Goal: Task Accomplishment & Management: Use online tool/utility

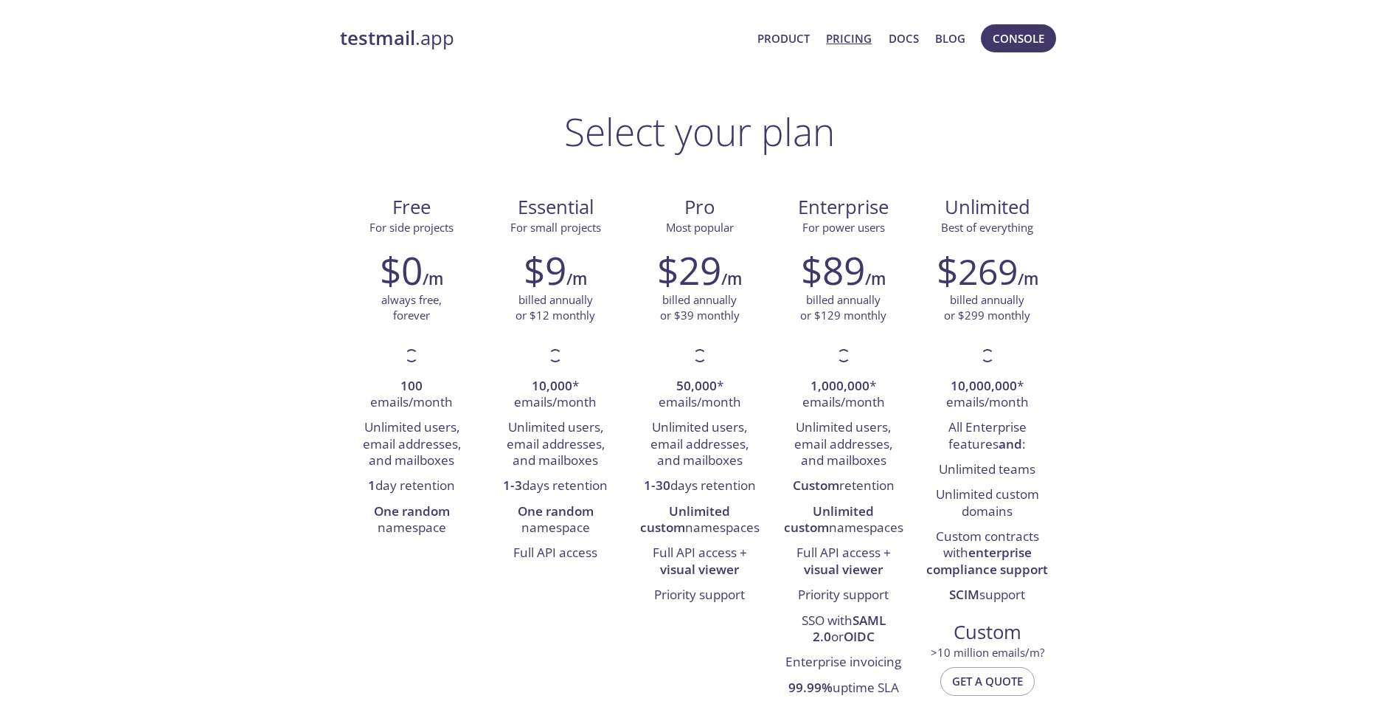
click at [389, 32] on strong "testmail" at bounding box center [377, 38] width 75 height 26
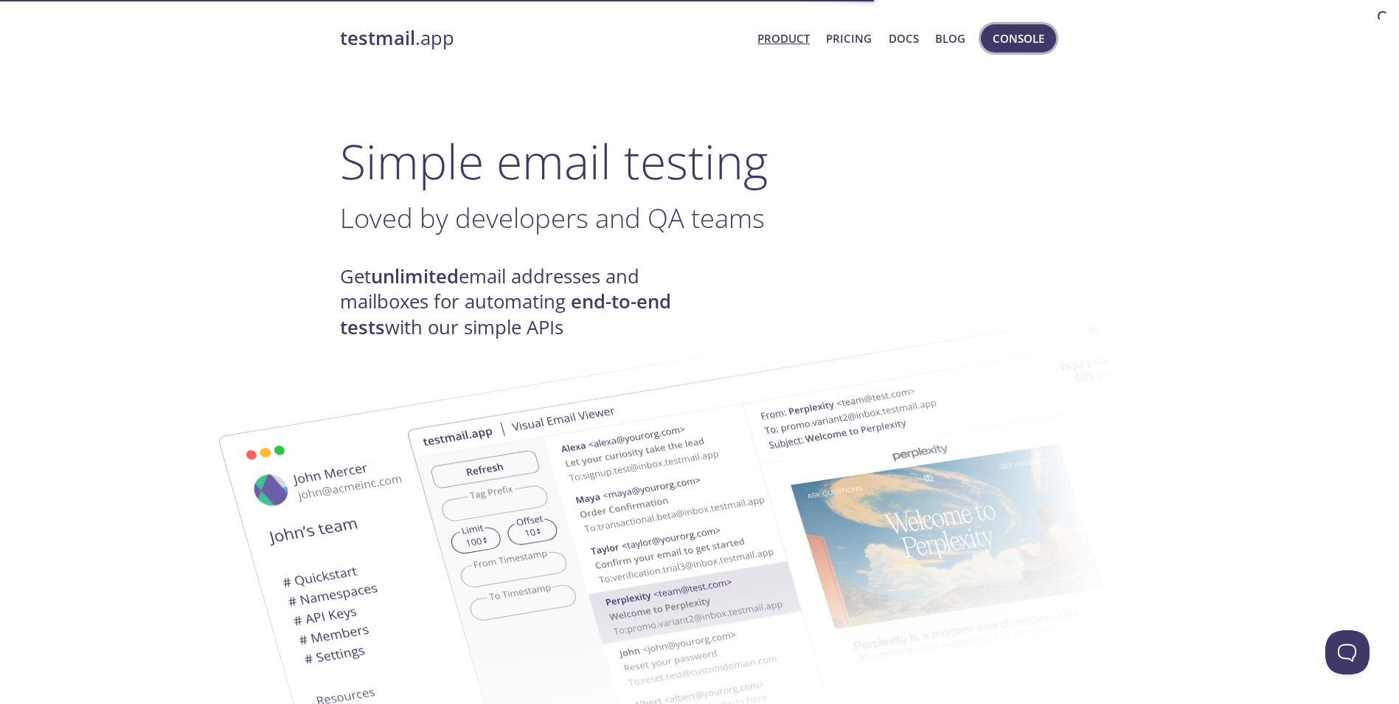
click at [997, 48] on span "Console" at bounding box center [1019, 38] width 52 height 19
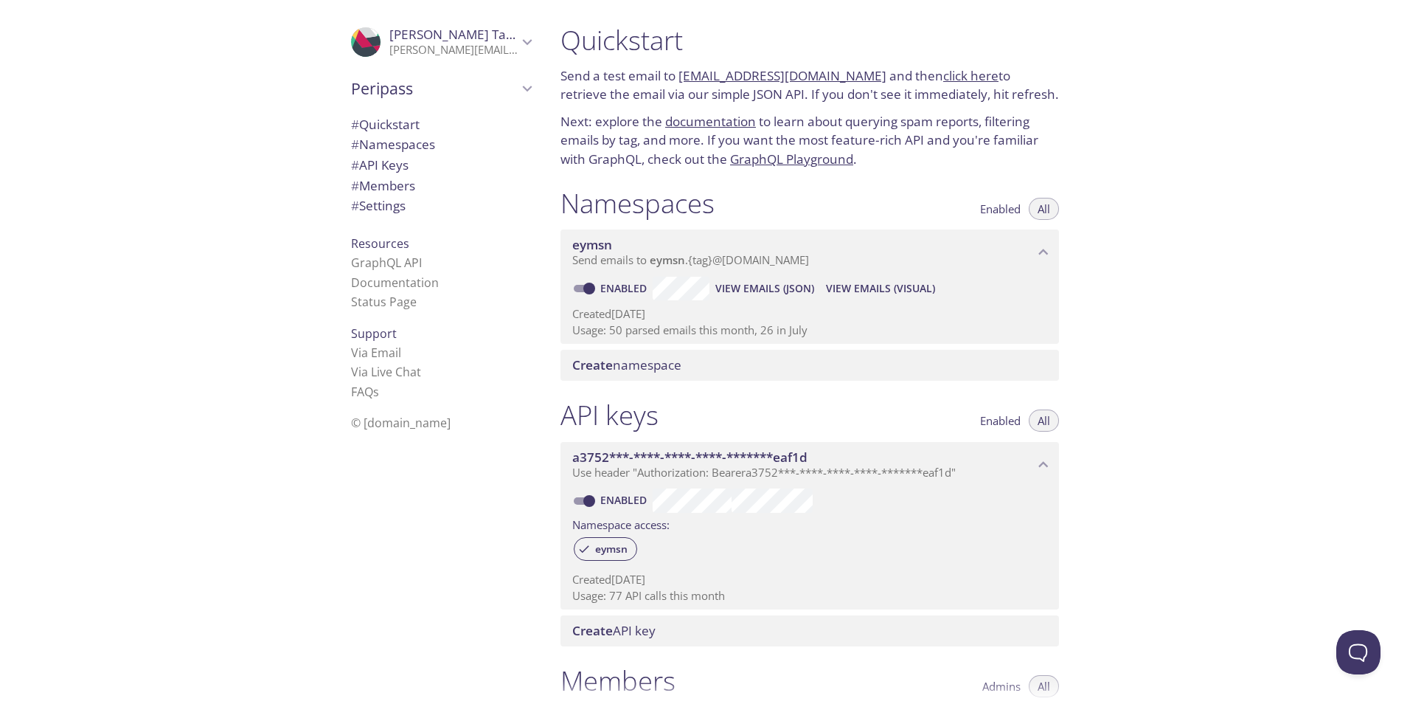
click at [876, 288] on span "View Emails (Visual)" at bounding box center [880, 289] width 109 height 18
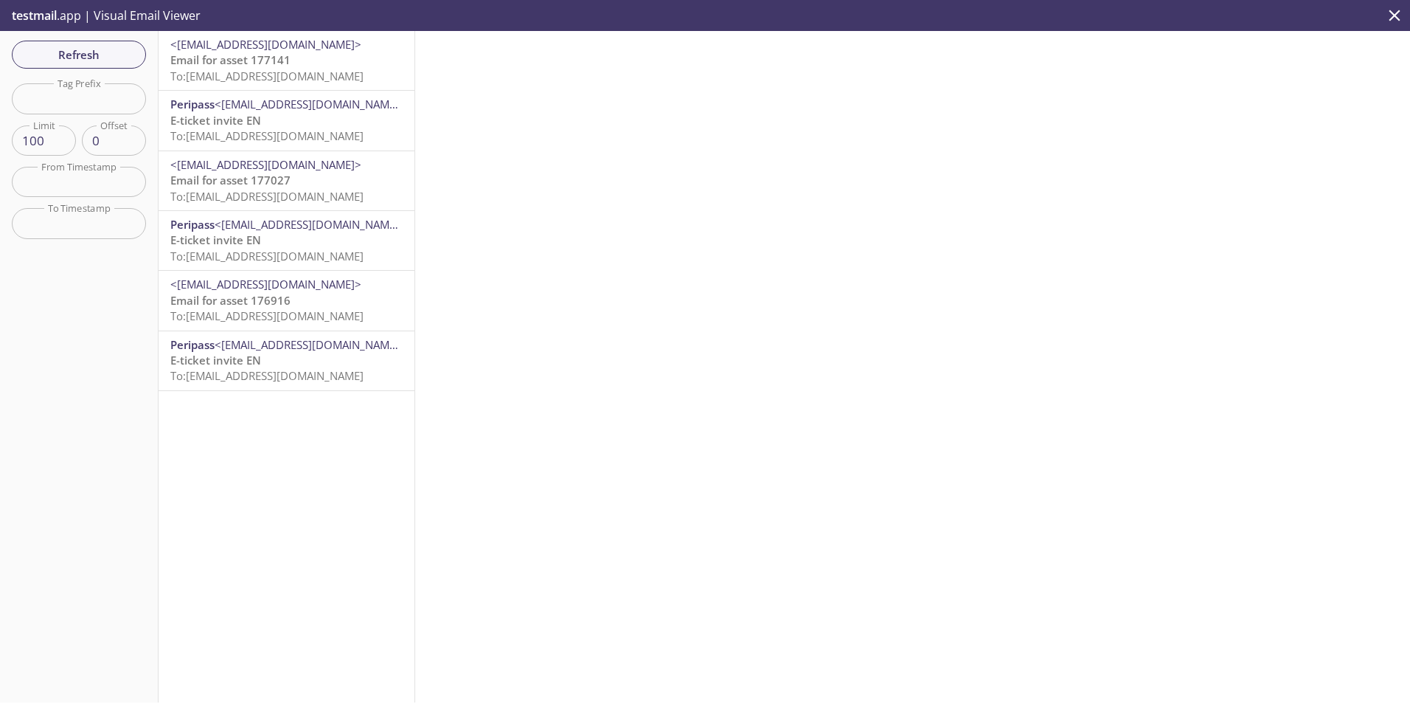
click at [310, 58] on p "Email for asset 177141 To: eymsn@inbox.testmail.app" at bounding box center [286, 68] width 232 height 32
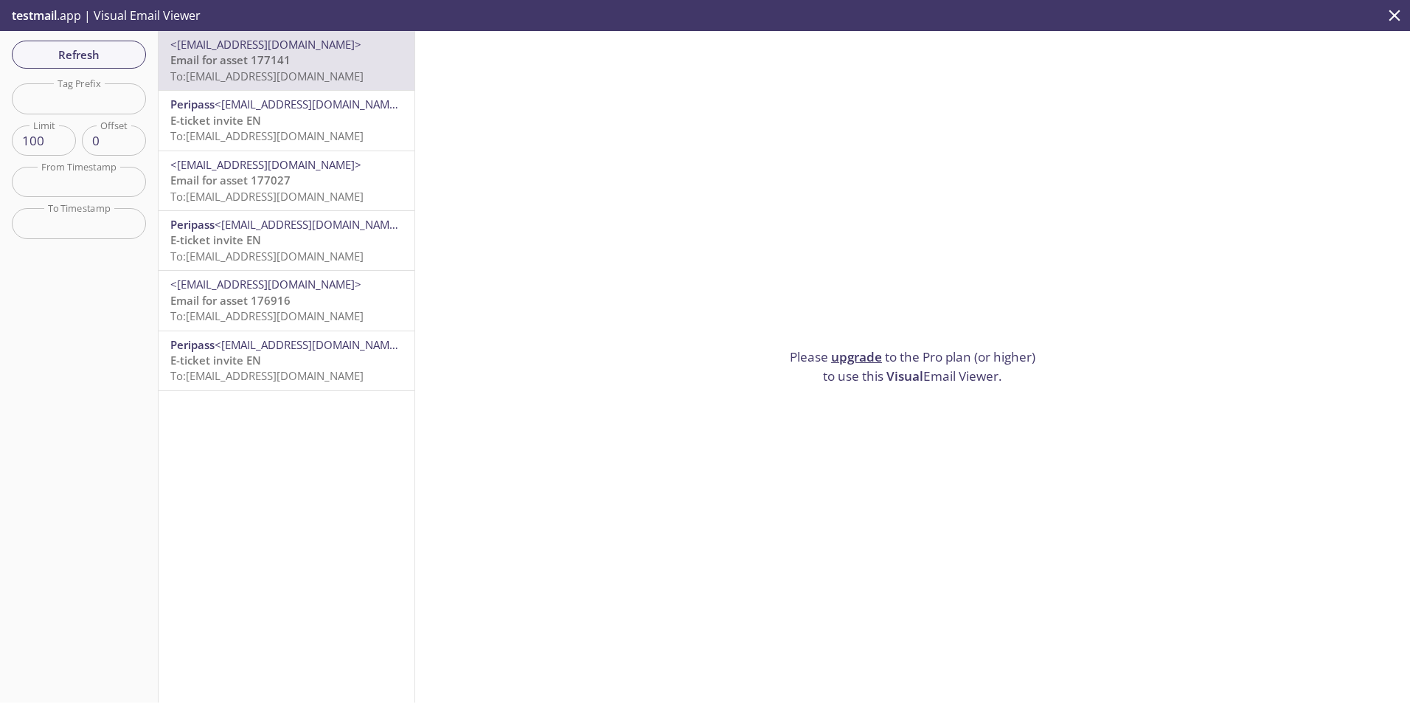
click at [297, 104] on span "<[EMAIL_ADDRESS][DOMAIN_NAME]>" at bounding box center [310, 104] width 191 height 15
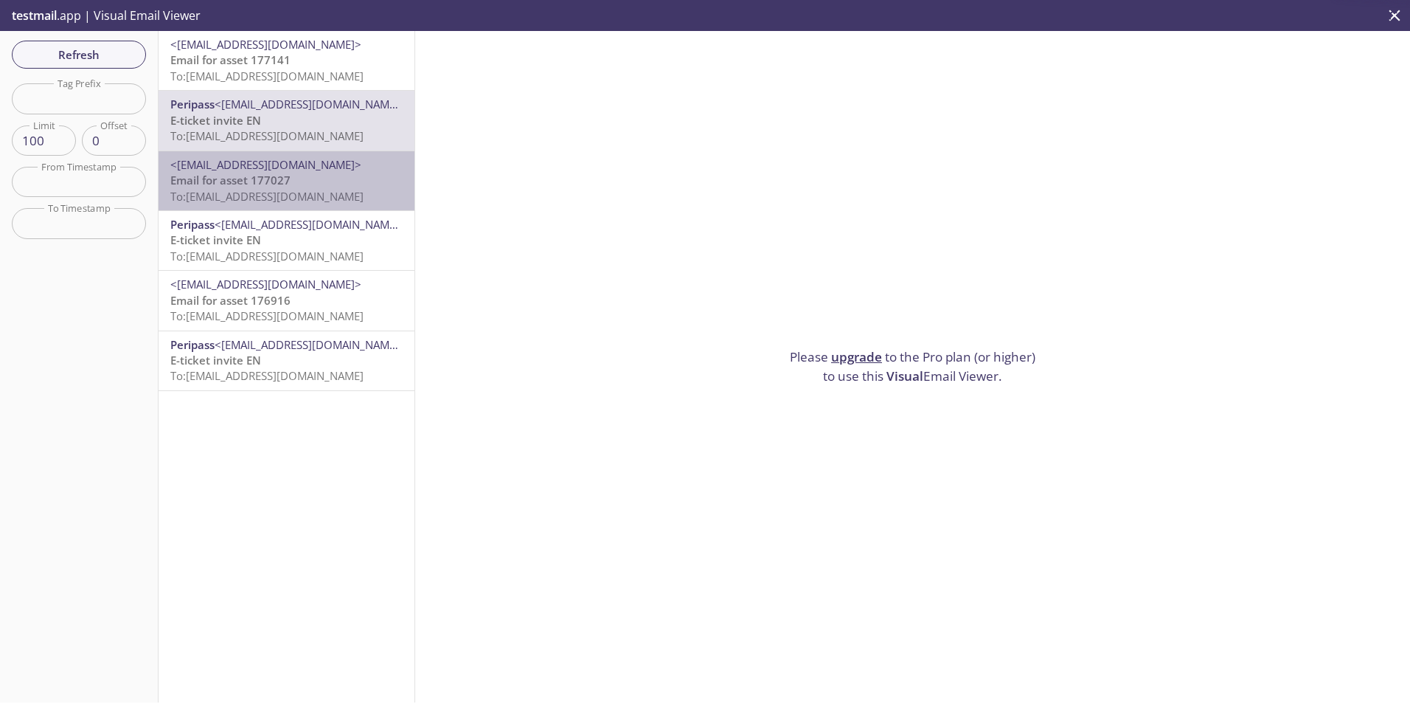
click at [296, 174] on p "Email for asset 177027 To: eymsn@inbox.testmail.app" at bounding box center [286, 189] width 232 height 32
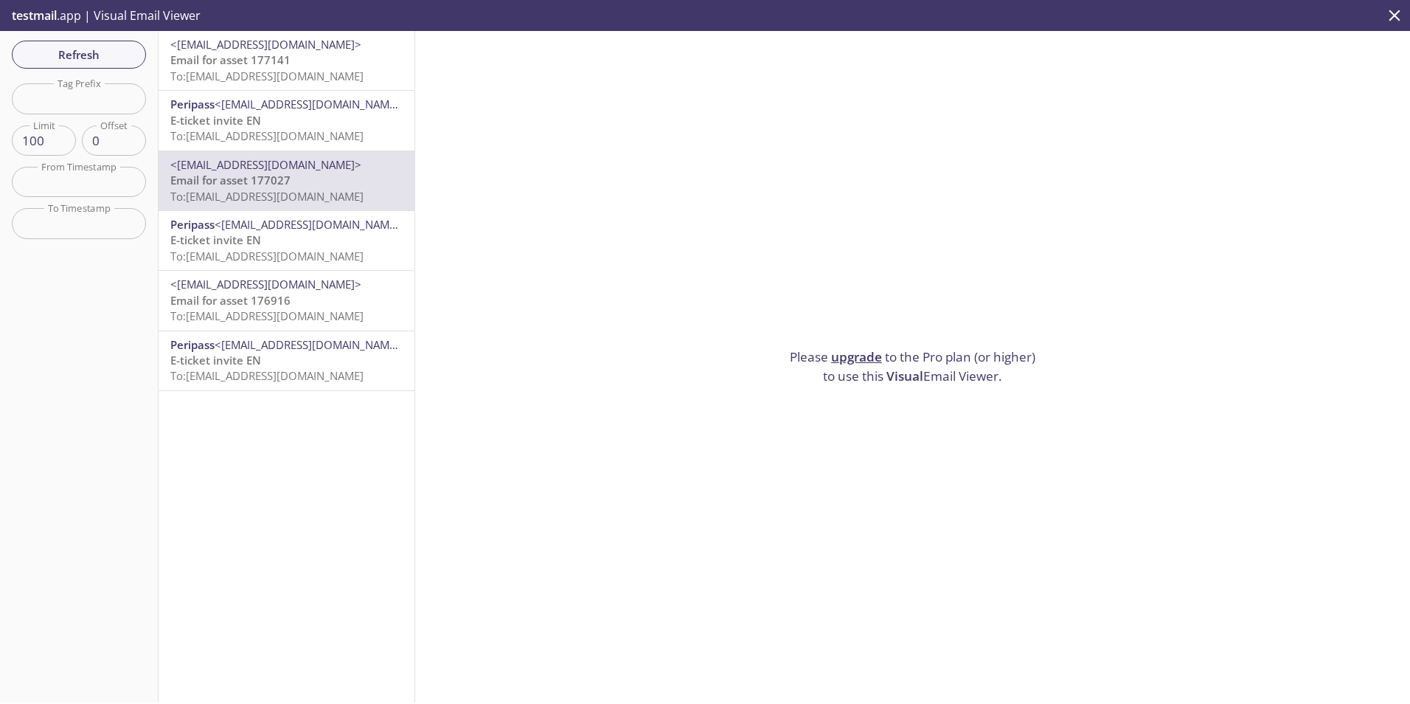
click at [47, 17] on span "testmail" at bounding box center [34, 15] width 45 height 16
click at [73, 49] on span "Refresh" at bounding box center [79, 54] width 111 height 19
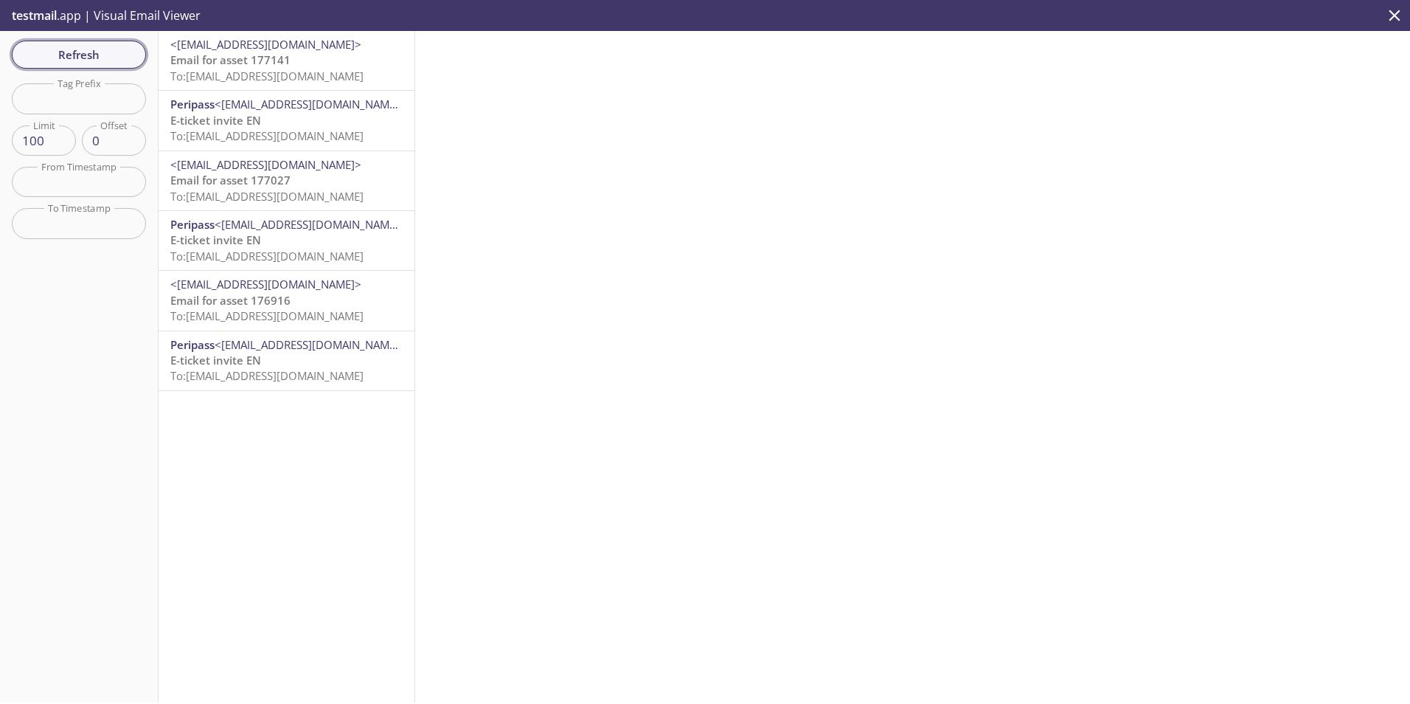
click at [72, 49] on span "Refresh" at bounding box center [79, 54] width 111 height 19
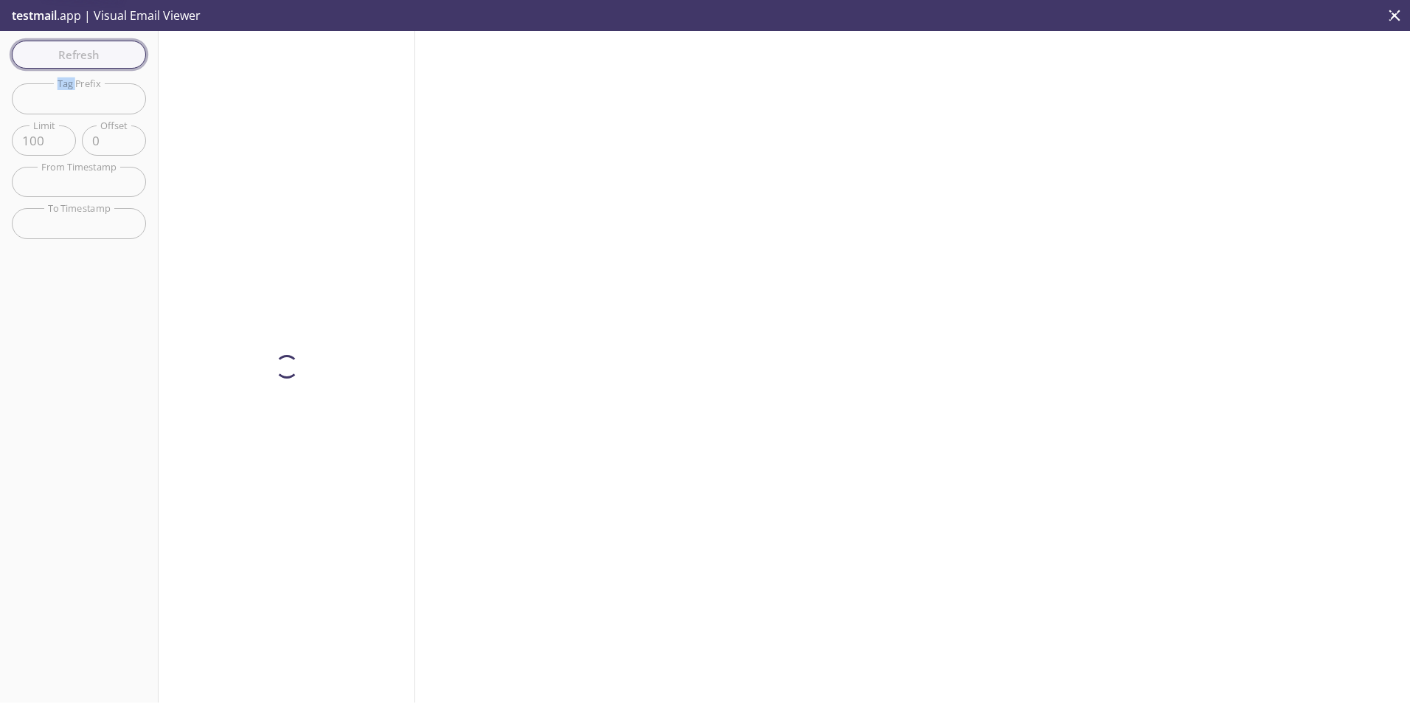
click at [72, 49] on div "Refresh Filters Tag Prefix Tag Prefix Limit 100 Limit Offset 0 Offset From Time…" at bounding box center [79, 366] width 159 height 671
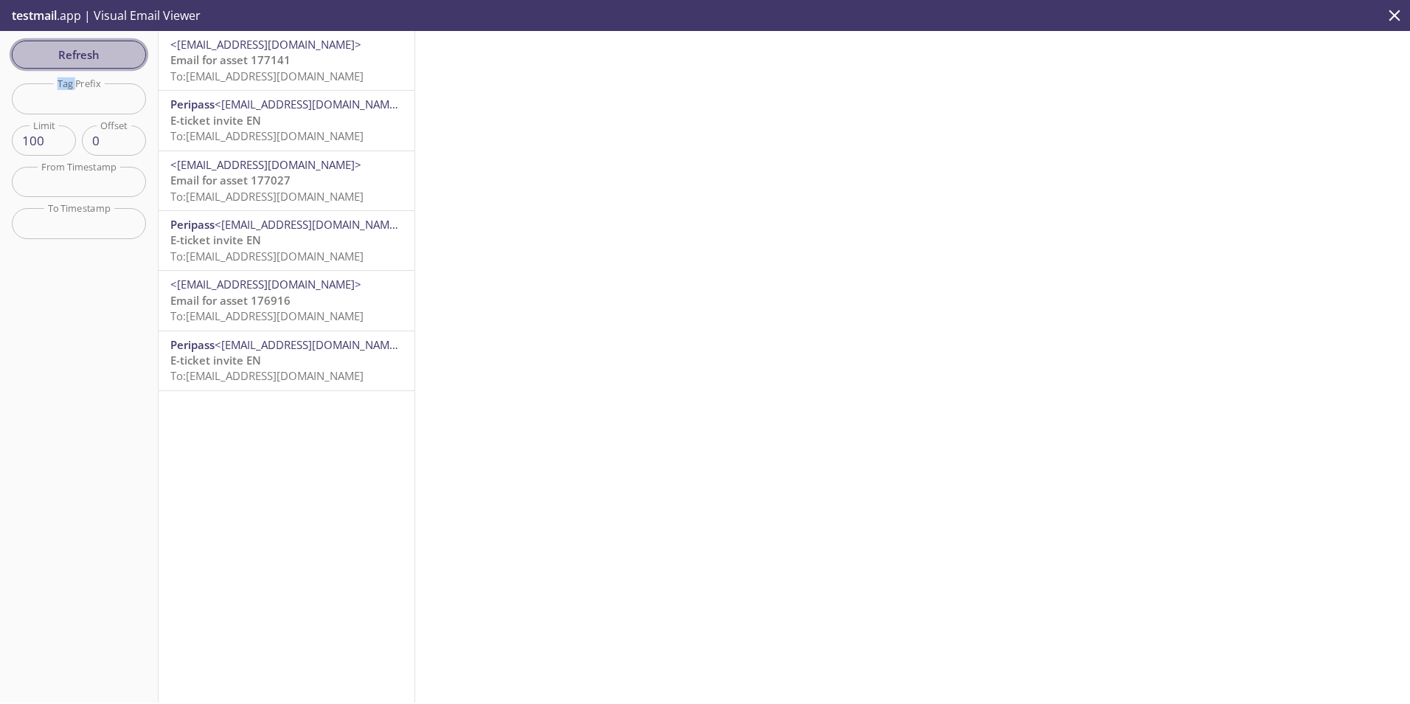
drag, startPoint x: 72, startPoint y: 49, endPoint x: 58, endPoint y: 55, distance: 15.9
click at [58, 55] on span "Refresh" at bounding box center [79, 54] width 111 height 19
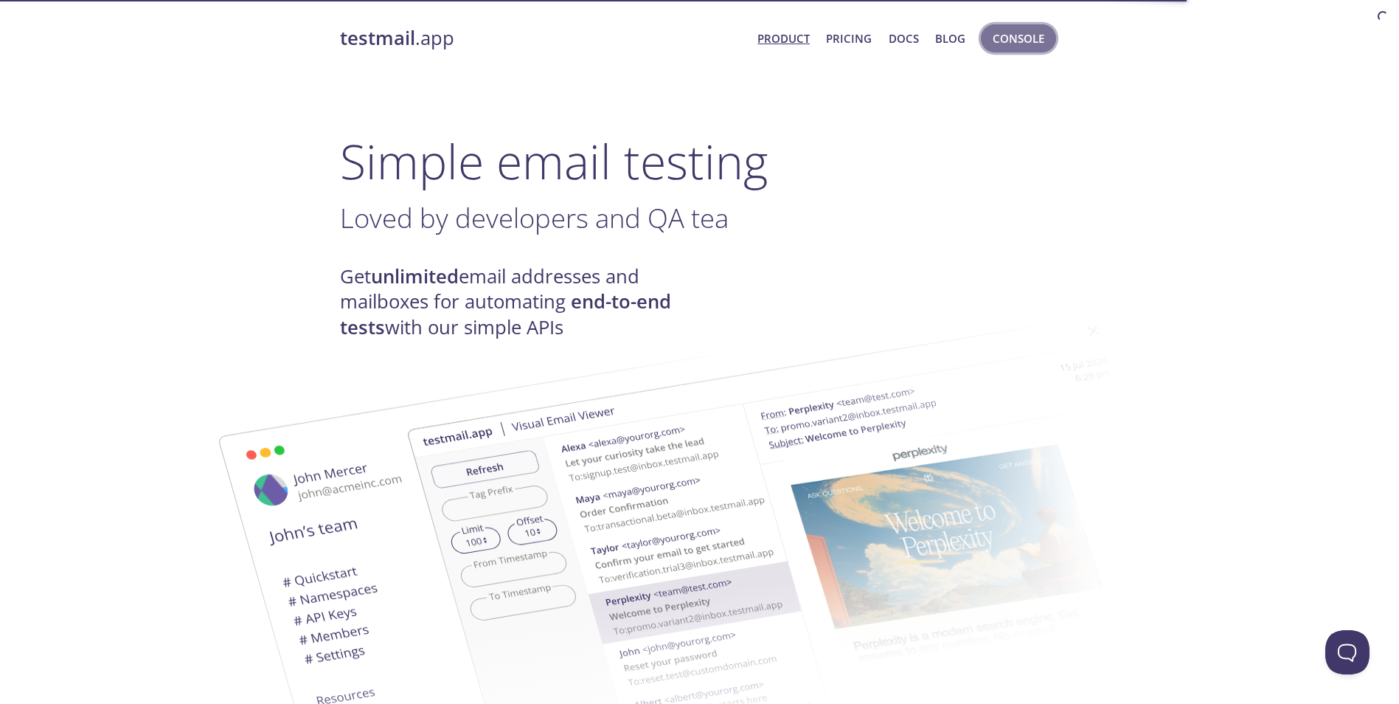
click at [1026, 43] on span "Console" at bounding box center [1019, 38] width 52 height 19
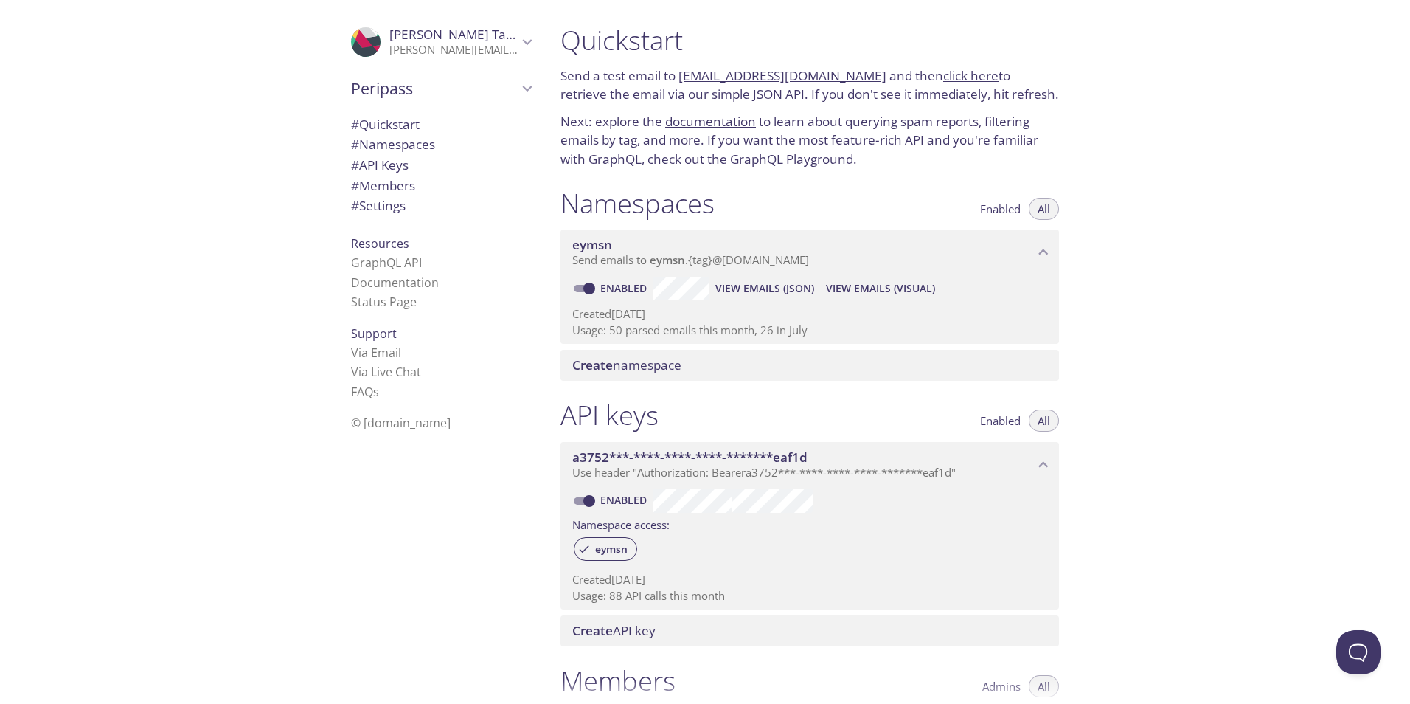
click at [781, 283] on span "View Emails (JSON)" at bounding box center [765, 289] width 99 height 18
